Goal: Information Seeking & Learning: Learn about a topic

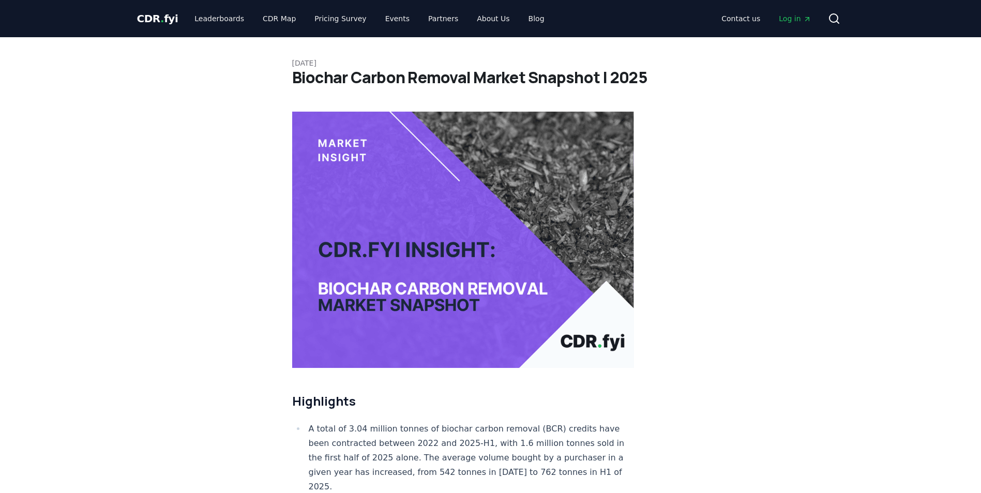
click at [154, 15] on span "CDR . fyi" at bounding box center [157, 18] width 41 height 12
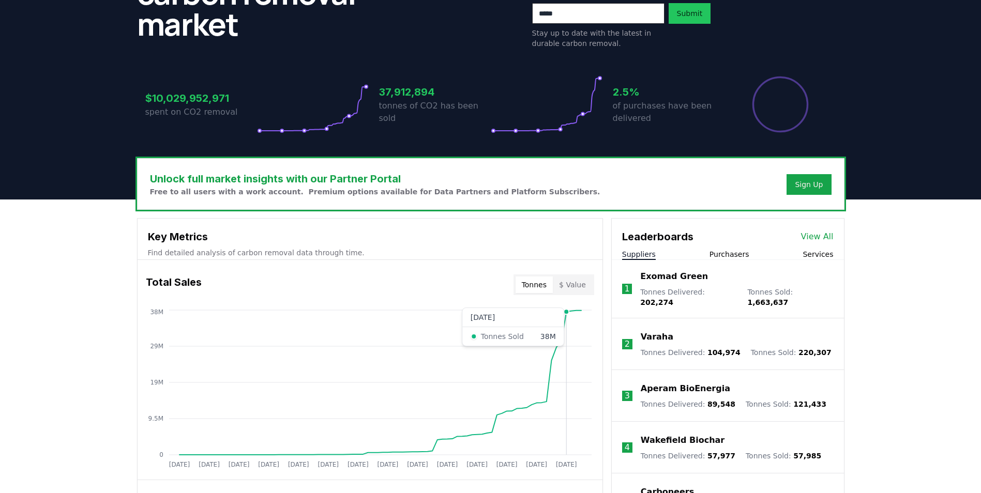
scroll to position [310, 0]
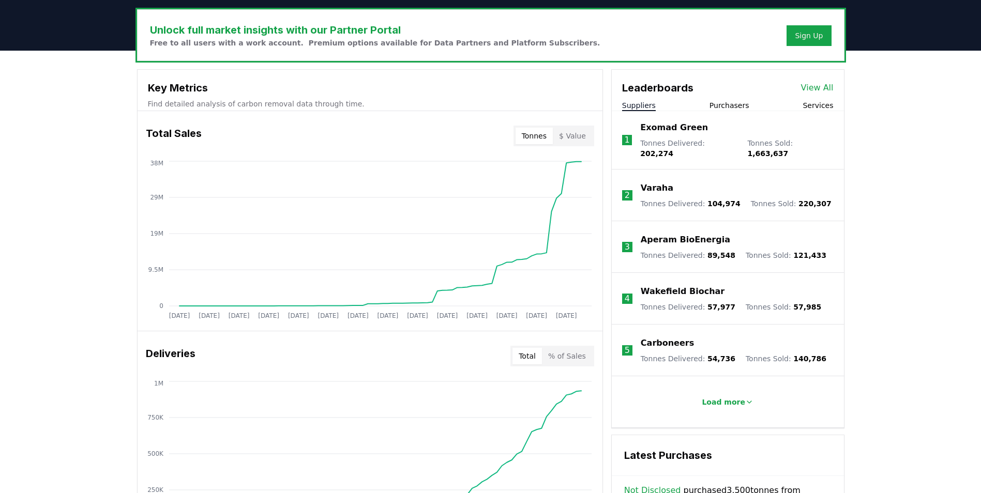
click at [737, 108] on button "Purchasers" at bounding box center [730, 105] width 40 height 10
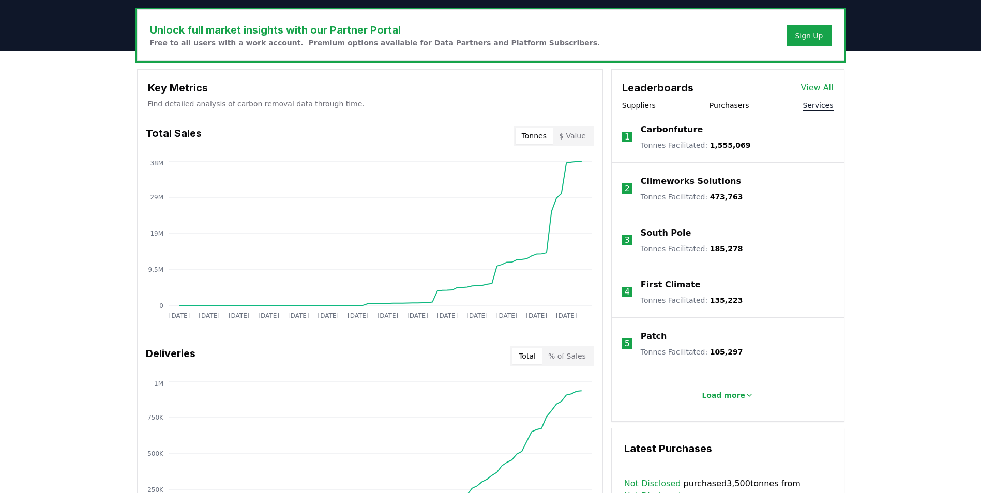
click at [808, 101] on button "Services" at bounding box center [818, 105] width 31 height 10
click at [729, 394] on p "Load more" at bounding box center [723, 395] width 43 height 10
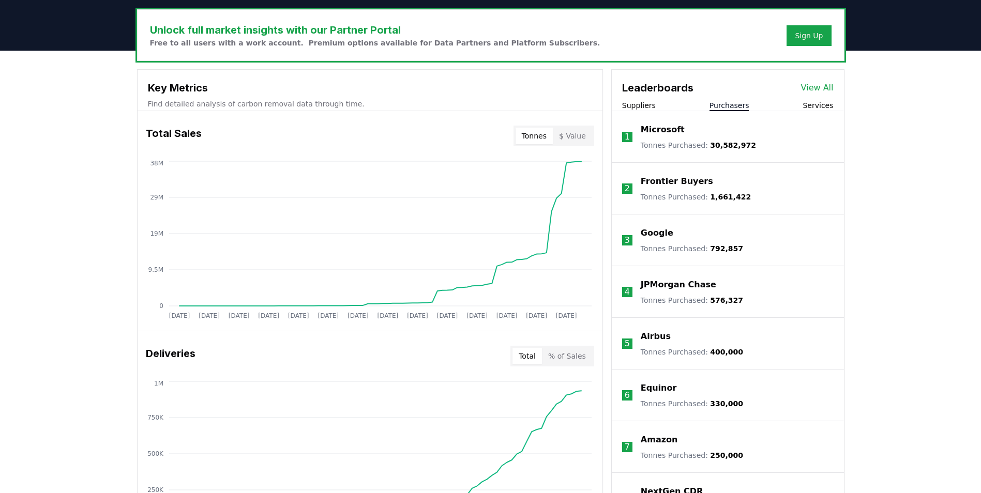
click at [727, 103] on button "Purchasers" at bounding box center [730, 105] width 40 height 10
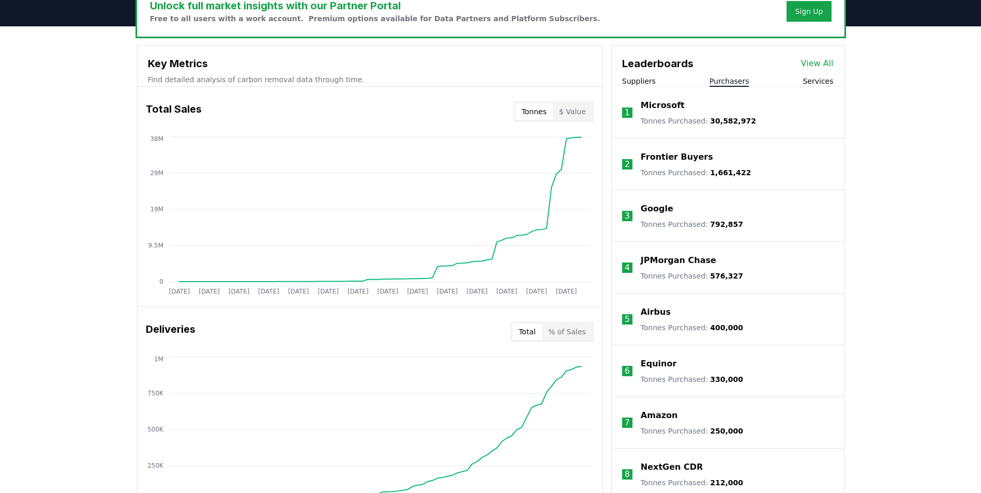
scroll to position [207, 0]
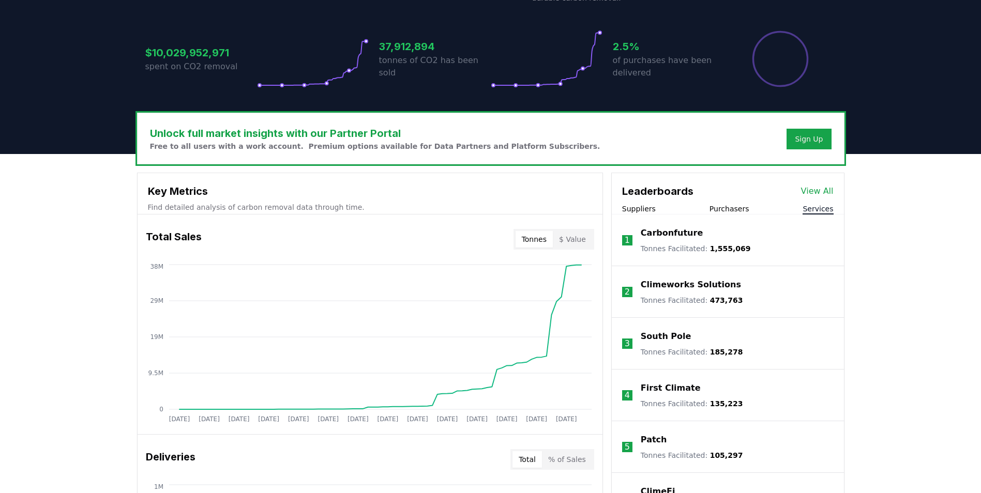
click at [824, 212] on button "Services" at bounding box center [818, 209] width 31 height 10
click at [706, 284] on p "Climeworks Solutions" at bounding box center [691, 285] width 100 height 12
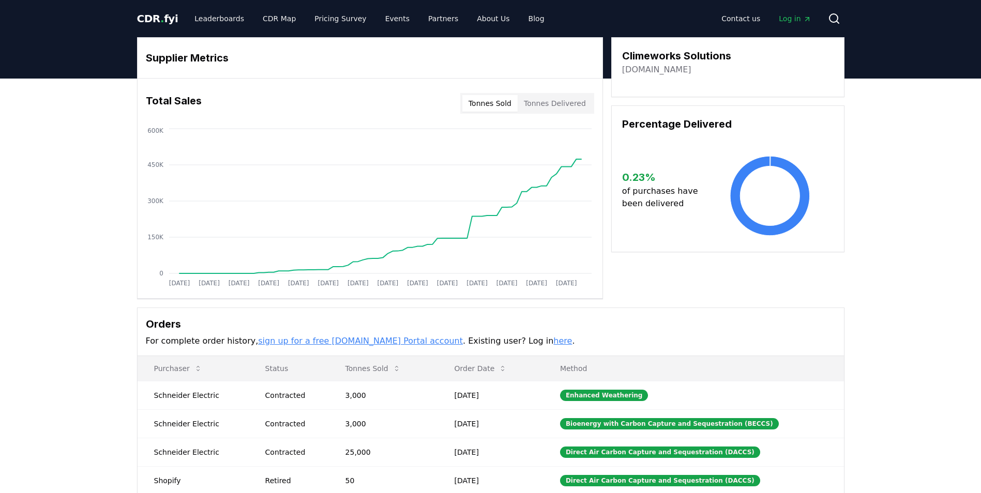
click at [162, 19] on span "CDR . fyi" at bounding box center [157, 18] width 41 height 12
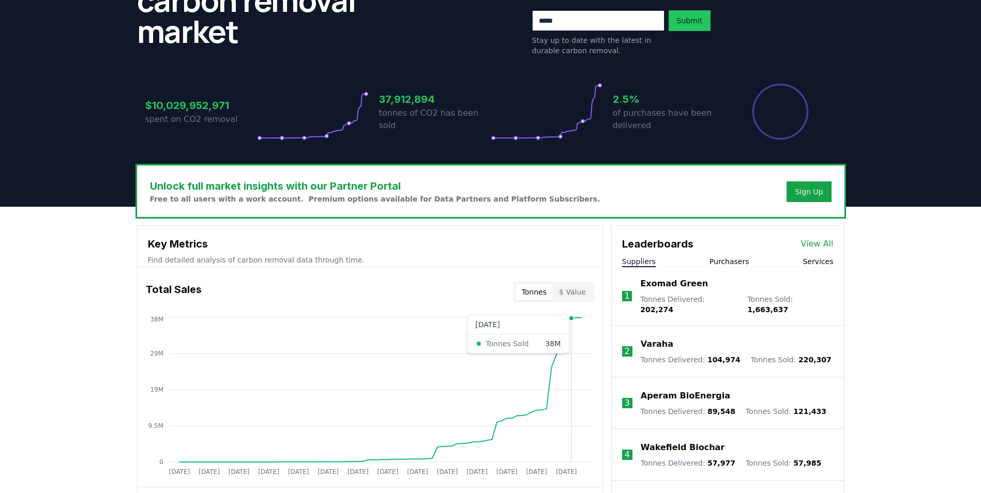
scroll to position [155, 0]
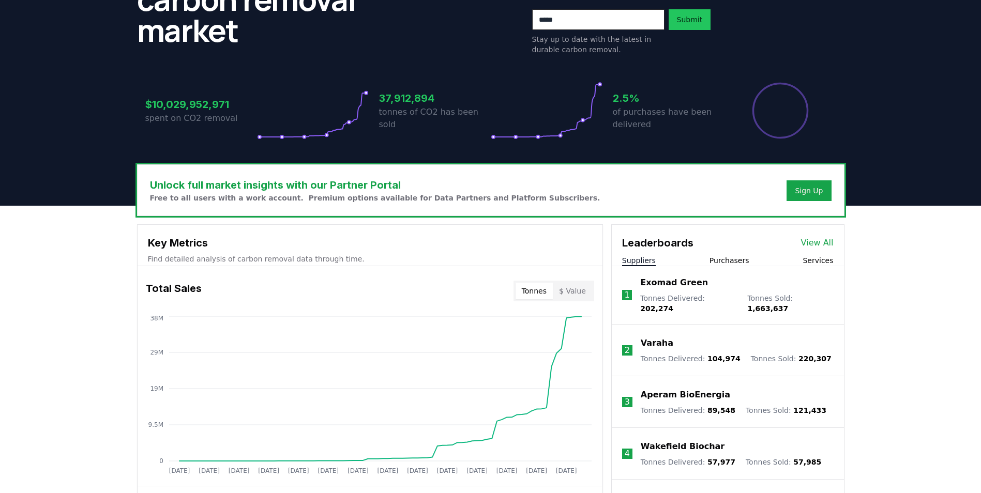
click at [577, 293] on button "$ Value" at bounding box center [572, 291] width 39 height 17
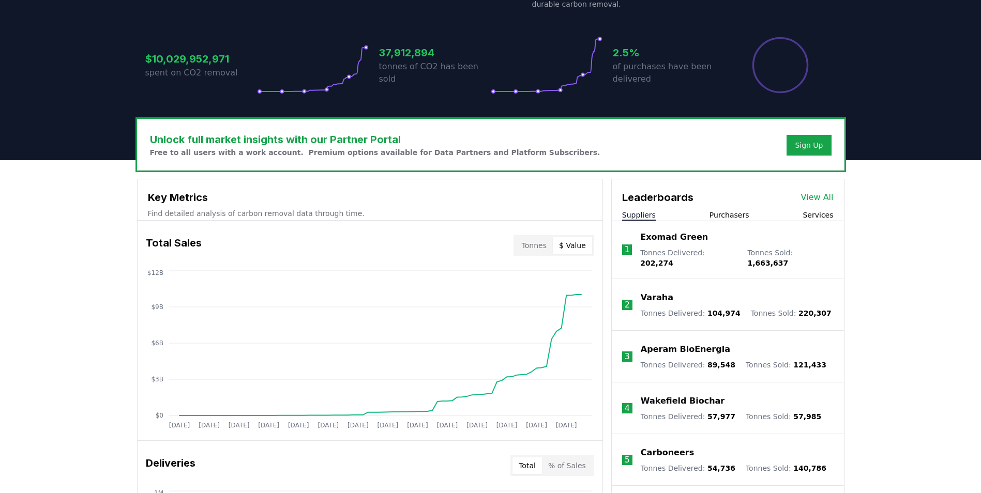
scroll to position [103, 0]
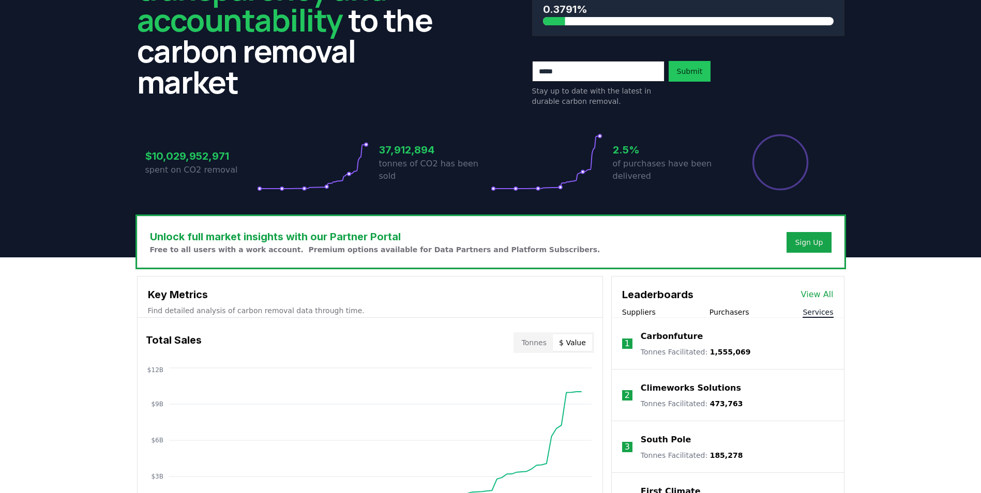
click at [824, 317] on button "Services" at bounding box center [818, 312] width 31 height 10
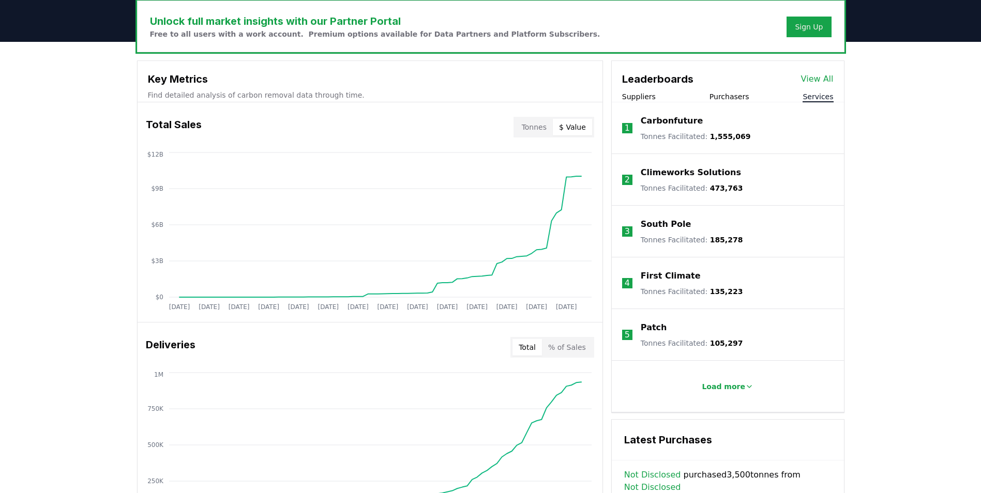
scroll to position [414, 0]
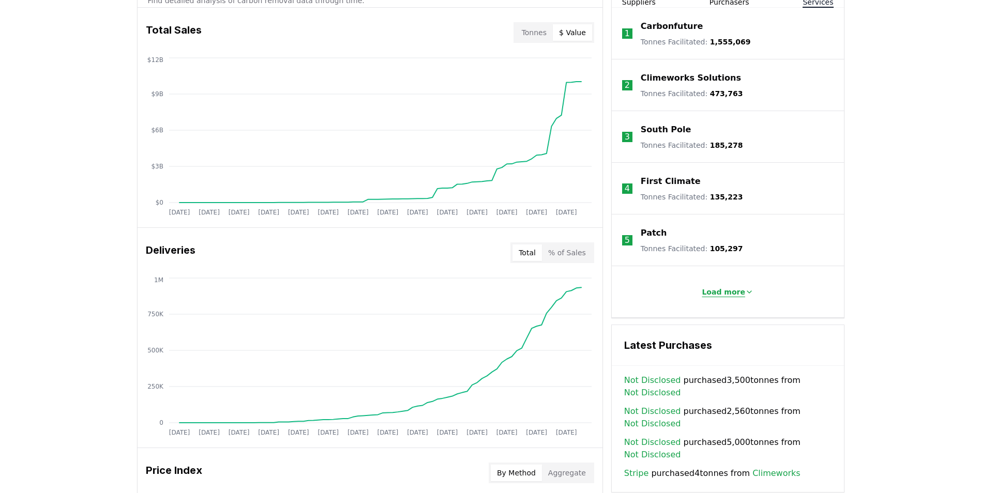
click at [736, 301] on button "Load more" at bounding box center [728, 292] width 68 height 21
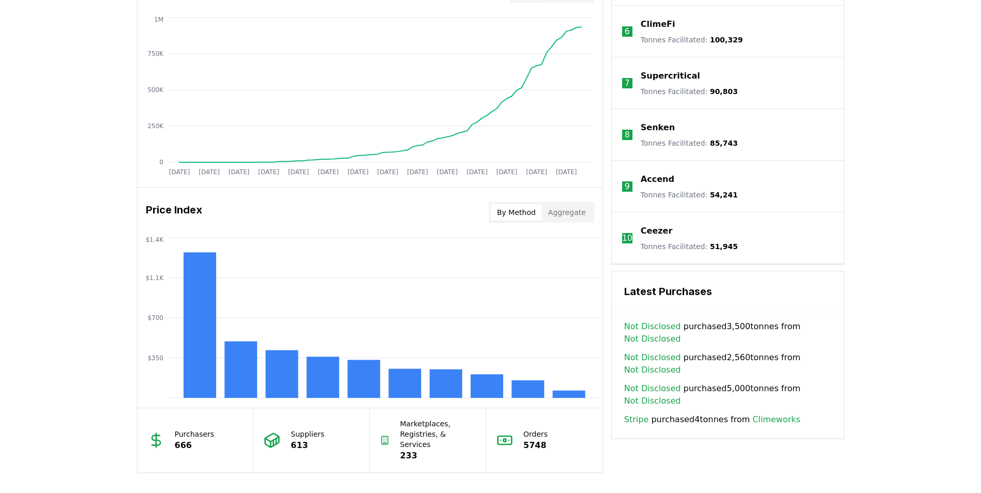
scroll to position [724, 0]
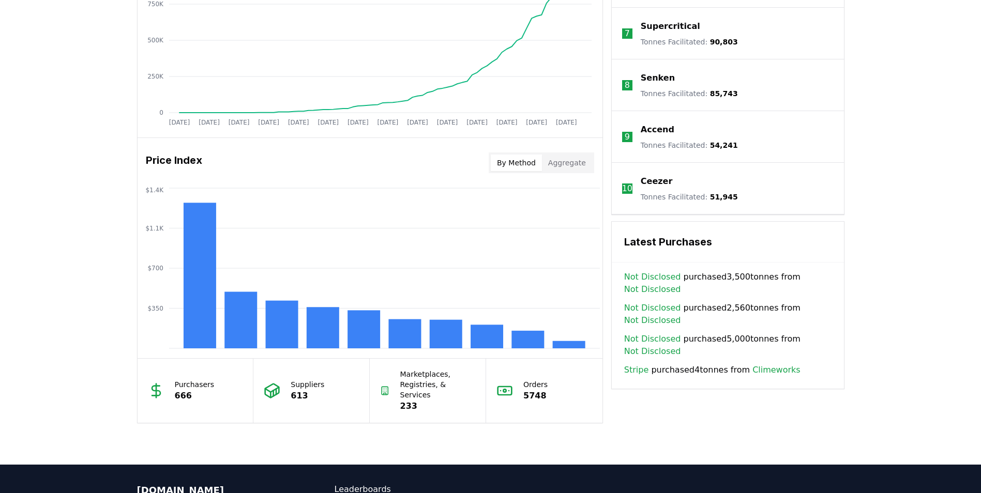
click at [421, 378] on p "Marketplaces, Registries, & Services" at bounding box center [438, 384] width 76 height 31
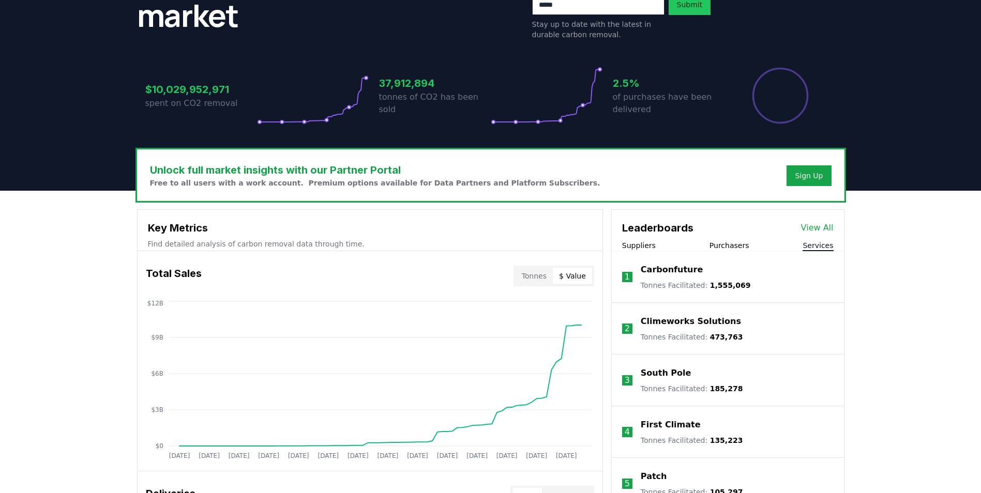
scroll to position [155, 0]
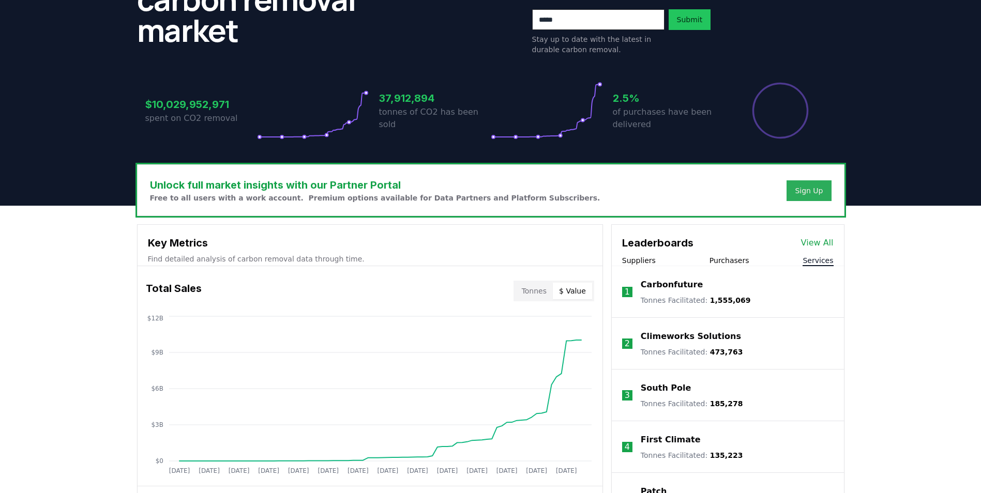
click at [824, 193] on button "Sign Up" at bounding box center [809, 190] width 44 height 21
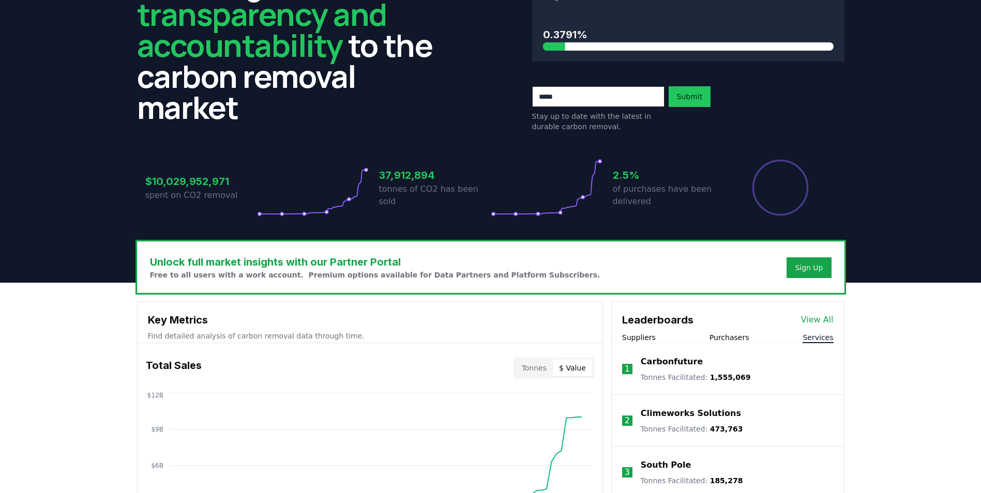
scroll to position [0, 0]
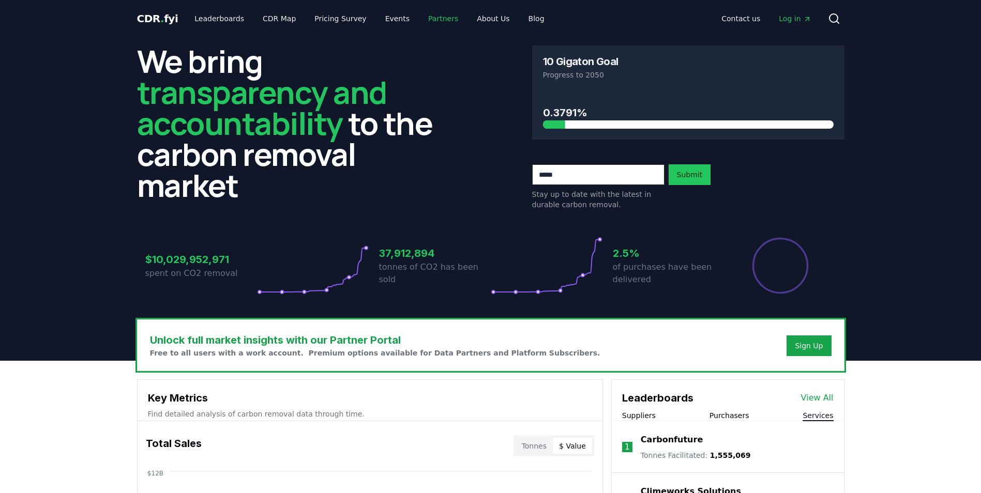
click at [437, 17] on link "Partners" at bounding box center [443, 18] width 47 height 19
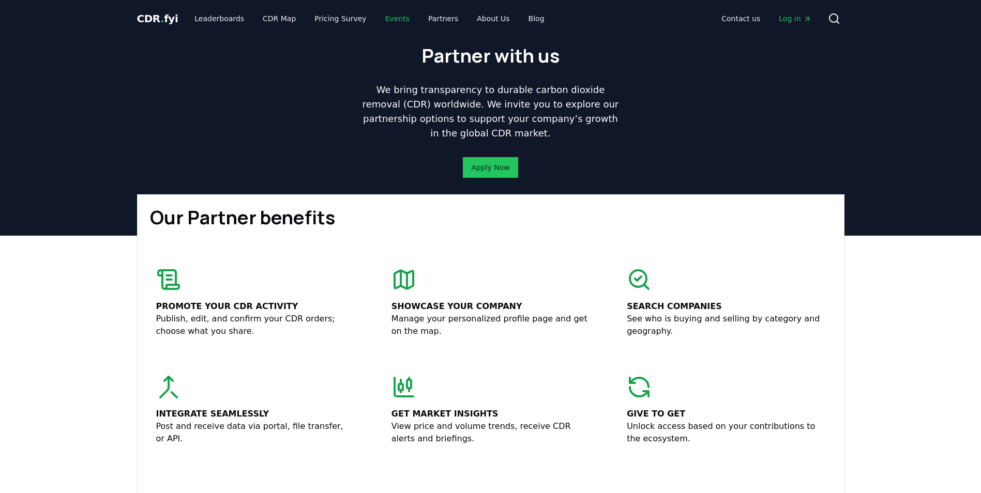
click at [379, 21] on link "Events" at bounding box center [397, 18] width 41 height 19
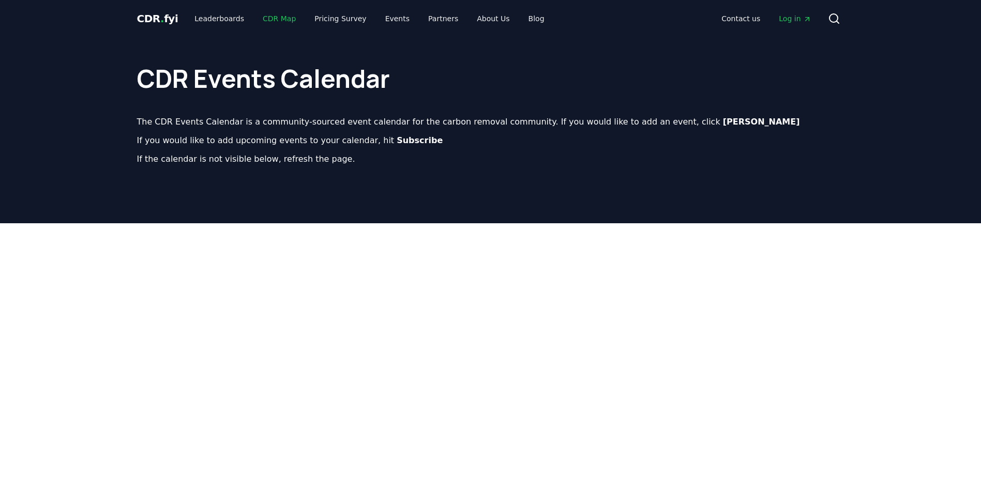
click at [266, 18] on link "CDR Map" at bounding box center [279, 18] width 50 height 19
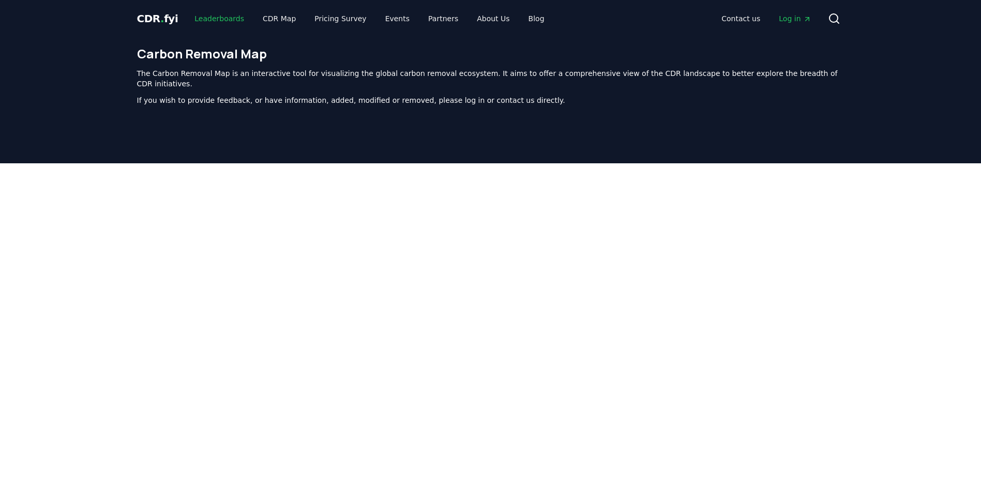
click at [205, 19] on link "Leaderboards" at bounding box center [219, 18] width 66 height 19
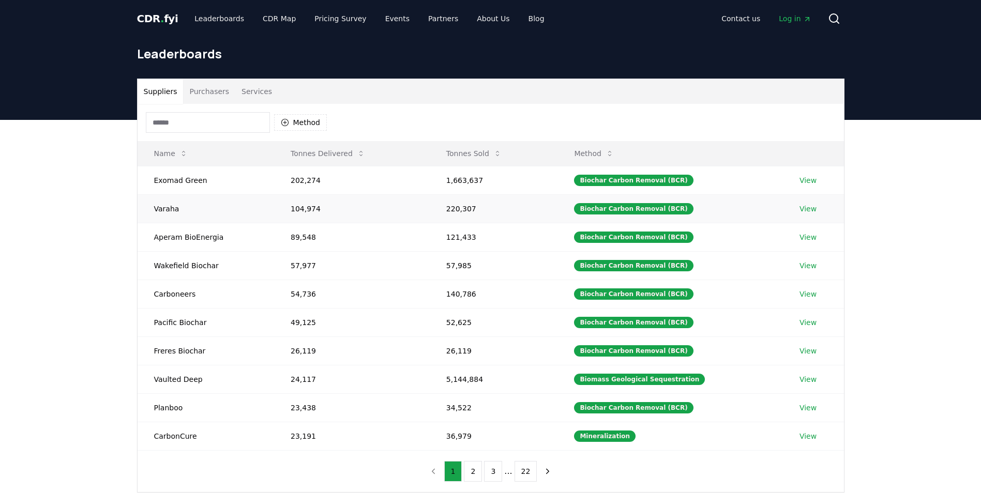
click at [802, 209] on link "View" at bounding box center [808, 209] width 17 height 10
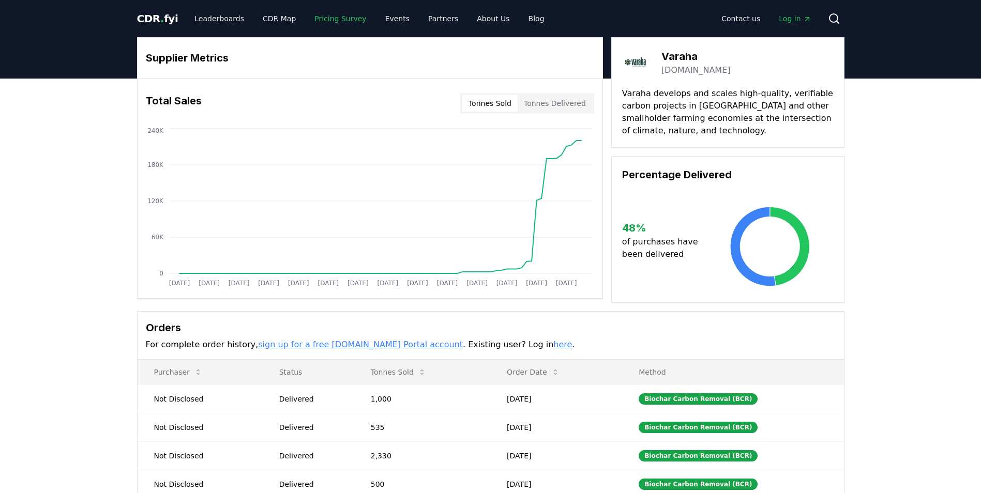
click at [320, 23] on link "Pricing Survey" at bounding box center [340, 18] width 68 height 19
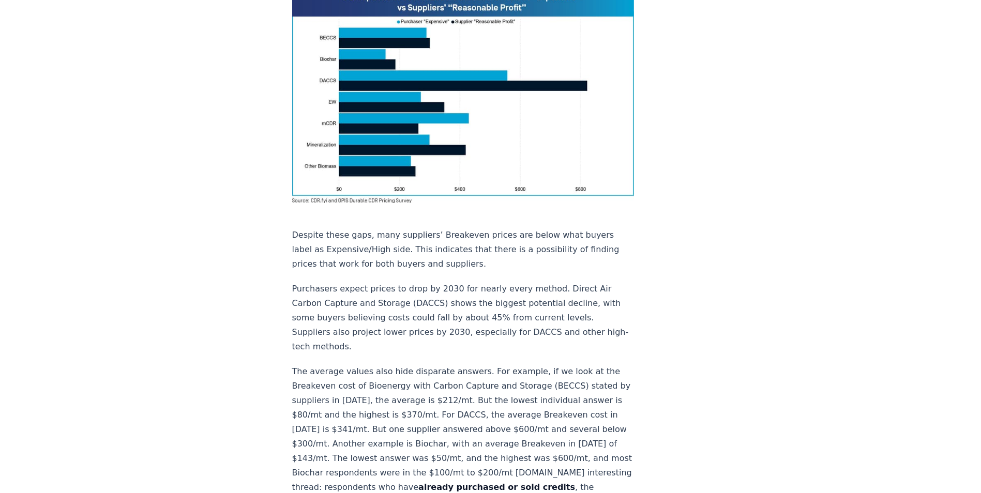
scroll to position [931, 0]
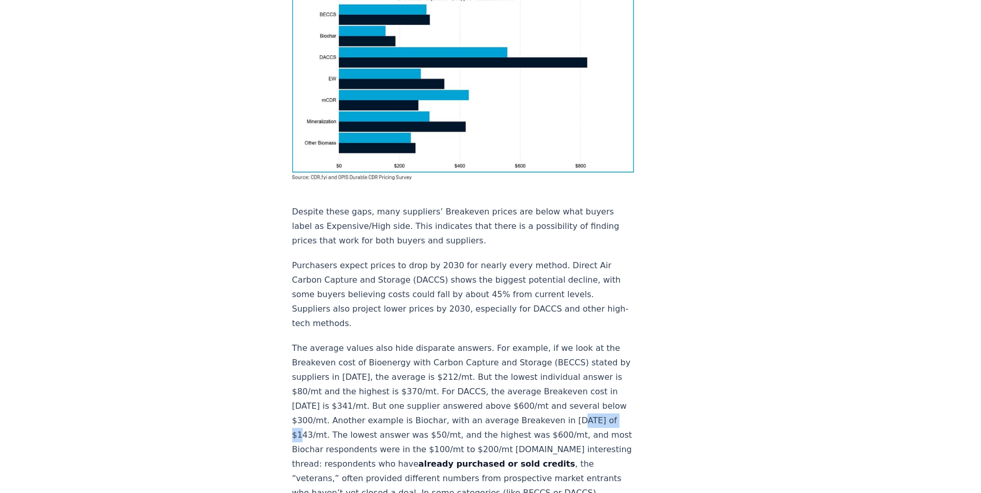
drag, startPoint x: 295, startPoint y: 290, endPoint x: 336, endPoint y: 290, distance: 40.9
click at [336, 341] on p "The average values also hide disparate answers. For example, if we look at the …" at bounding box center [463, 457] width 342 height 232
drag, startPoint x: 528, startPoint y: 288, endPoint x: 552, endPoint y: 287, distance: 24.3
click at [552, 341] on p "The average values also hide disparate answers. For example, if we look at the …" at bounding box center [463, 457] width 342 height 232
drag, startPoint x: 368, startPoint y: 303, endPoint x: 533, endPoint y: 306, distance: 165.5
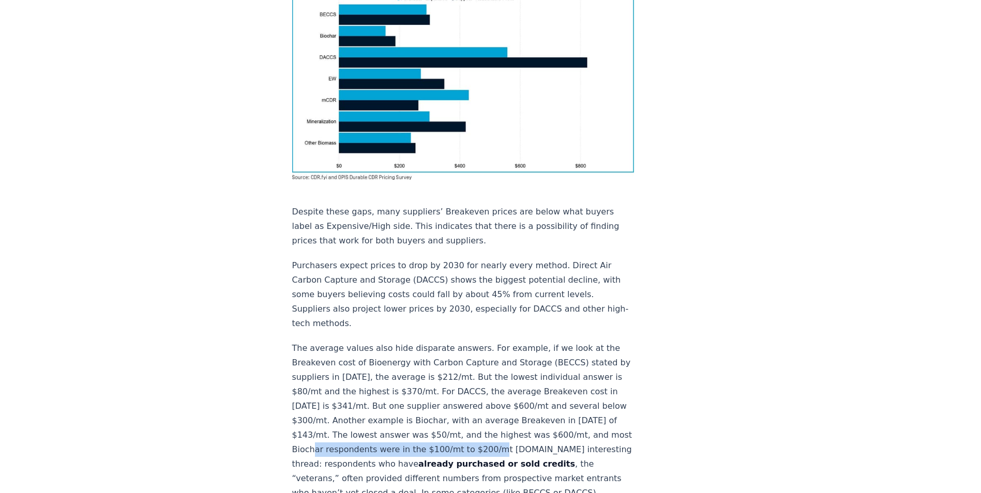
click at [533, 341] on p "The average values also hide disparate answers. For example, if we look at the …" at bounding box center [463, 457] width 342 height 232
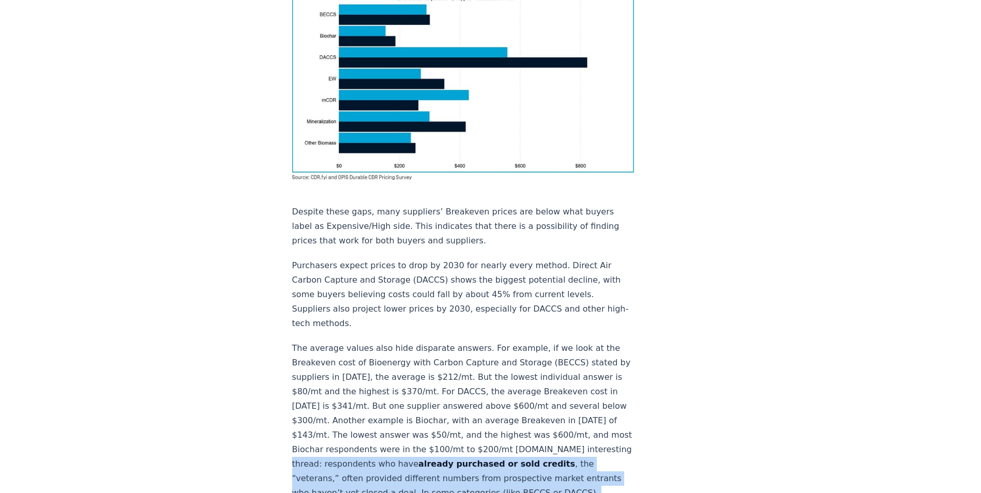
drag, startPoint x: 367, startPoint y: 320, endPoint x: 574, endPoint y: 410, distance: 226.3
click at [574, 410] on p "The average values also hide disparate answers. For example, if we look at the …" at bounding box center [463, 457] width 342 height 232
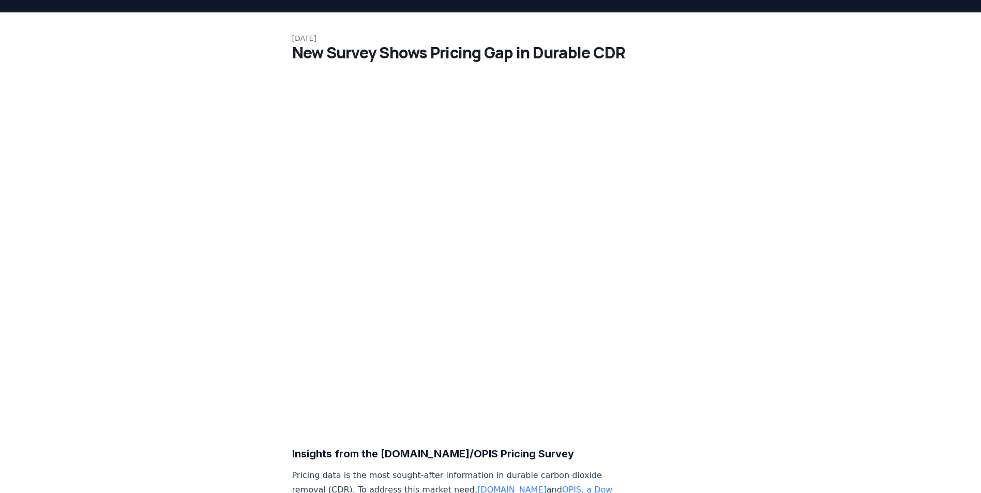
scroll to position [0, 0]
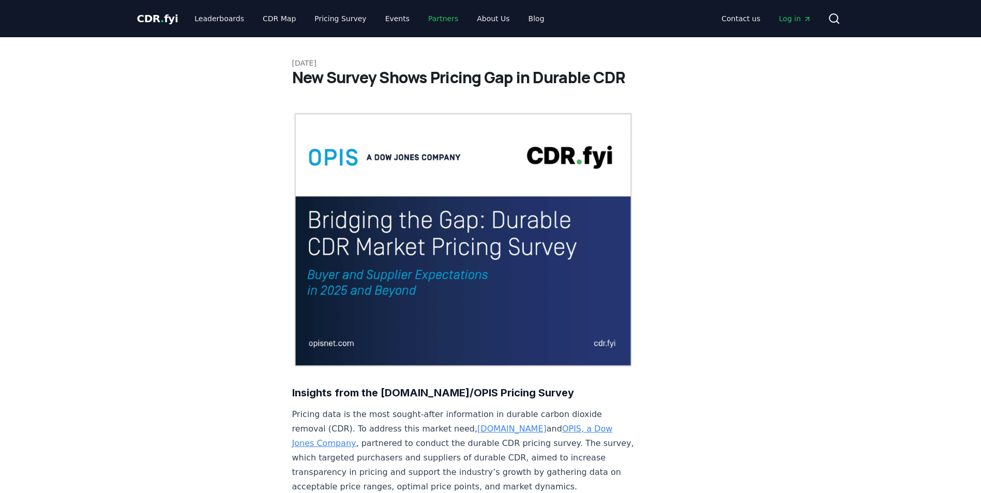
click at [427, 16] on link "Partners" at bounding box center [443, 18] width 47 height 19
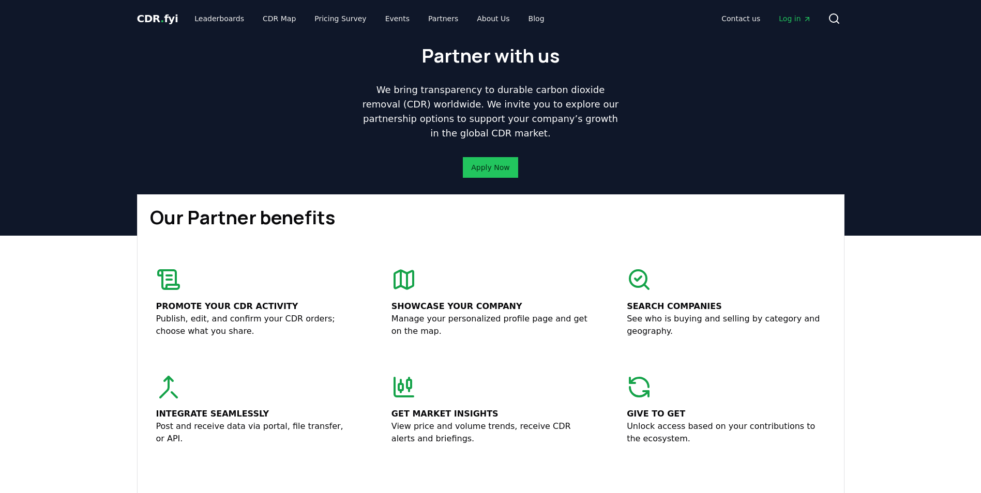
click at [797, 19] on span "Log in" at bounding box center [795, 18] width 32 height 10
